Goal: Use online tool/utility: Utilize a website feature to perform a specific function

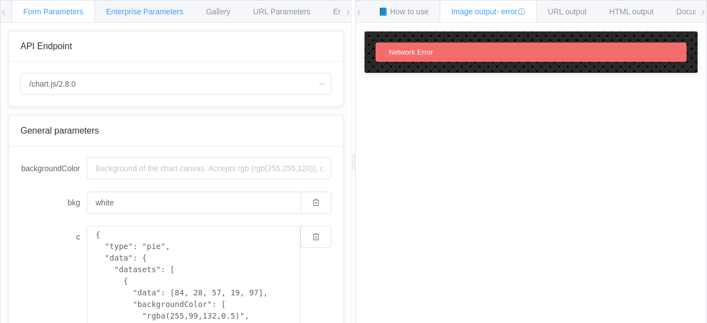
click at [150, 3] on div "Enterprise Parameters" at bounding box center [144, 11] width 100 height 22
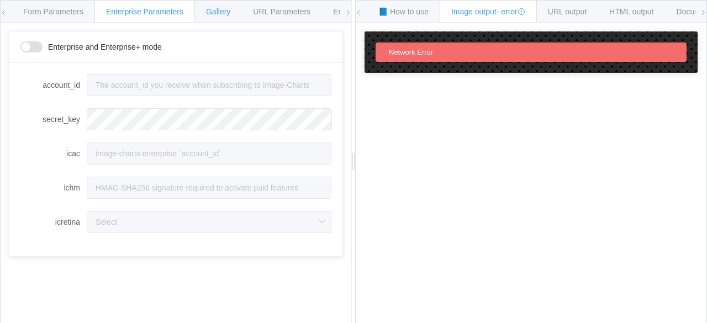
click at [220, 18] on div "Gallery" at bounding box center [217, 11] width 47 height 22
